Goal: Register for event/course

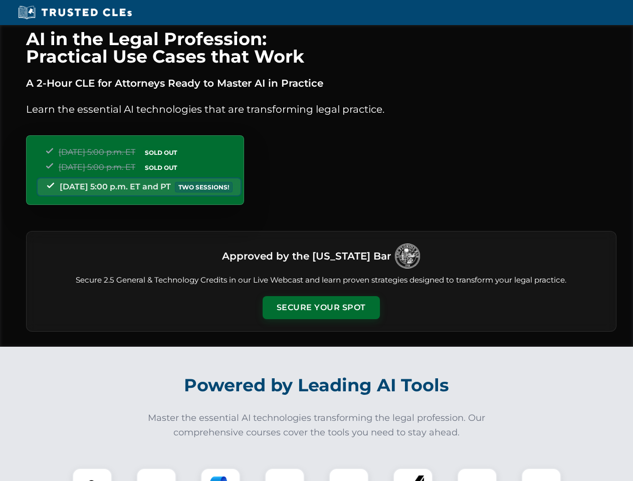
click at [321, 308] on button "Secure Your Spot" at bounding box center [321, 307] width 117 height 23
click at [92, 474] on img at bounding box center [92, 487] width 29 height 29
